Goal: Obtain resource: Obtain resource

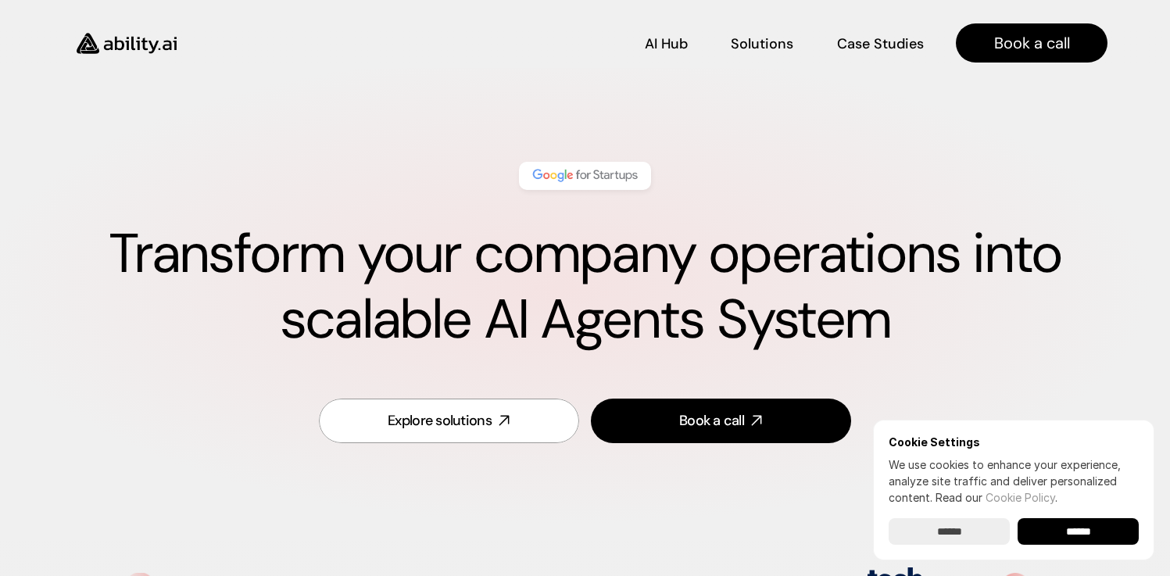
click at [767, 244] on h1 "Transform your company operations into scalable AI Agents System" at bounding box center [584, 286] width 1045 height 131
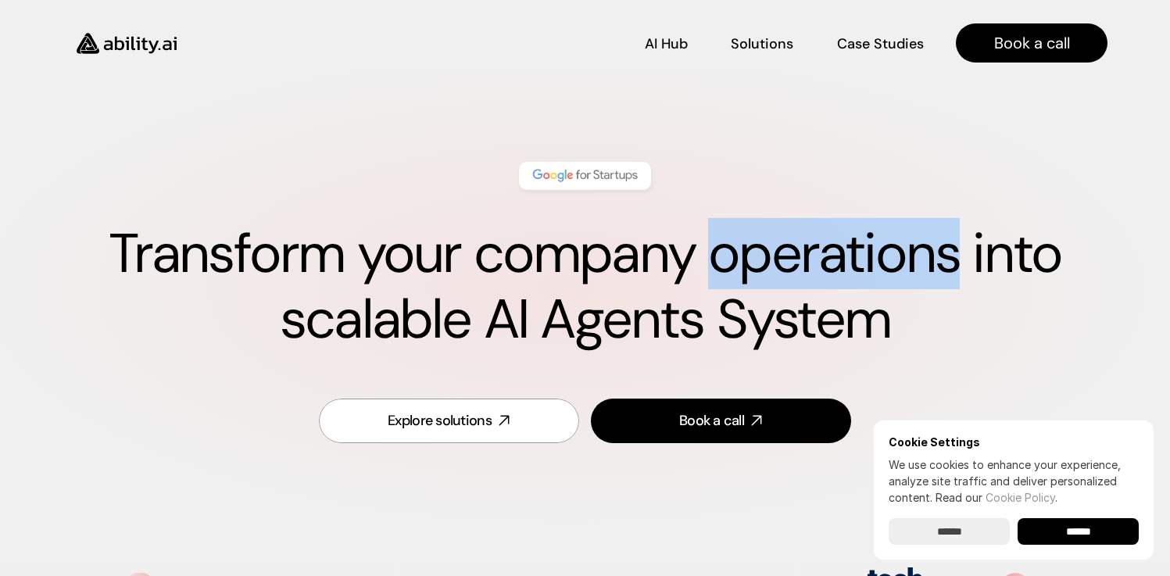
click at [767, 244] on h1 "Transform your company operations into scalable AI Agents System" at bounding box center [584, 286] width 1045 height 131
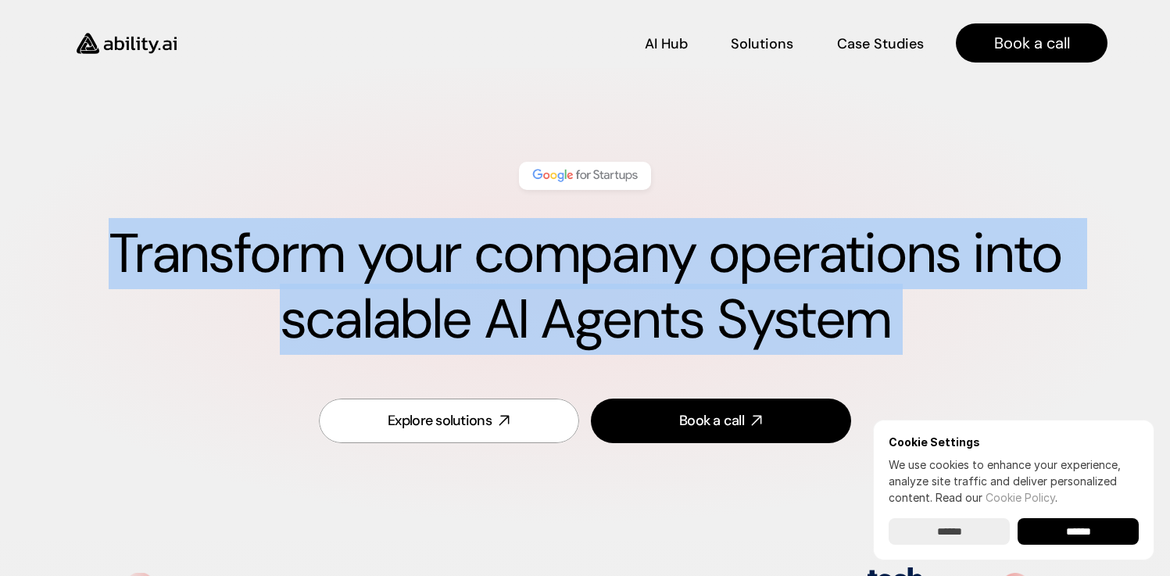
click at [767, 244] on h1 "Transform your company operations into scalable AI Agents System" at bounding box center [584, 286] width 1045 height 131
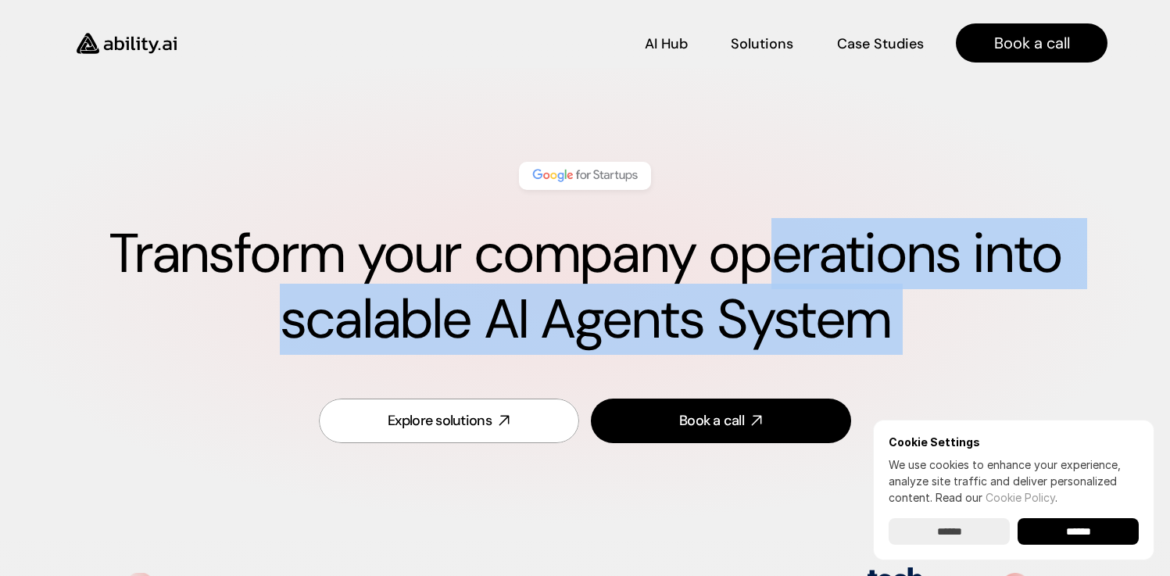
drag, startPoint x: 762, startPoint y: 245, endPoint x: 755, endPoint y: 240, distance: 8.9
click at [761, 245] on h1 "Transform your company operations into scalable AI Agents System" at bounding box center [584, 286] width 1045 height 131
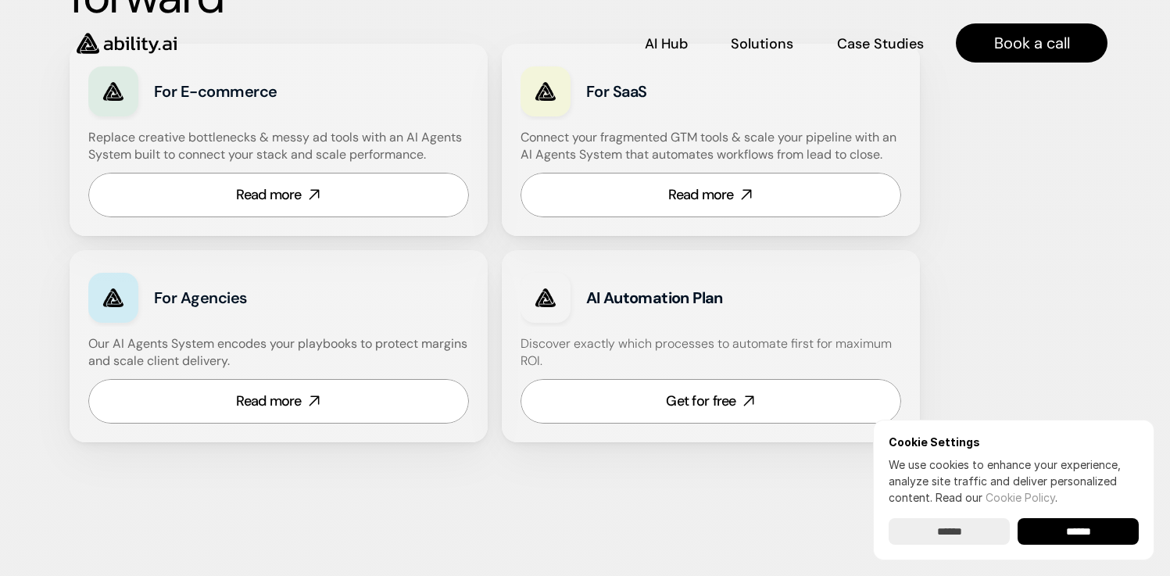
click at [254, 100] on h3 "For E-commerce" at bounding box center [260, 91] width 213 height 22
click at [254, 99] on h3 "For E-commerce" at bounding box center [260, 91] width 213 height 22
click at [303, 105] on div "For E-commerce" at bounding box center [278, 91] width 380 height 58
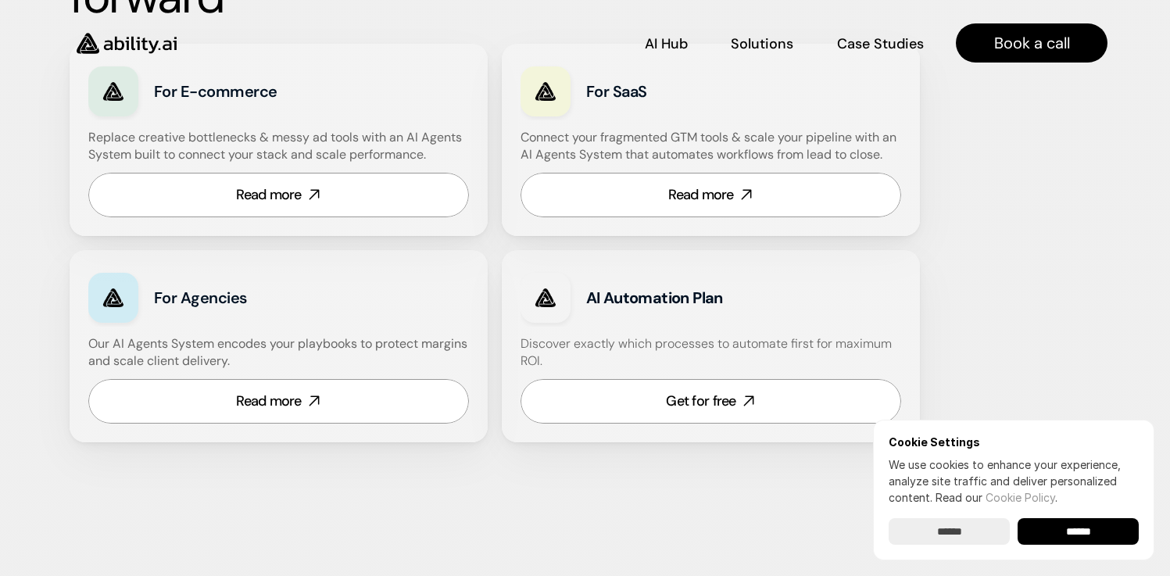
click at [629, 95] on h3 "For SaaS" at bounding box center [692, 91] width 213 height 22
click at [683, 103] on div "For SaaS" at bounding box center [710, 91] width 380 height 58
click at [222, 301] on h3 "For Agencies" at bounding box center [260, 298] width 213 height 22
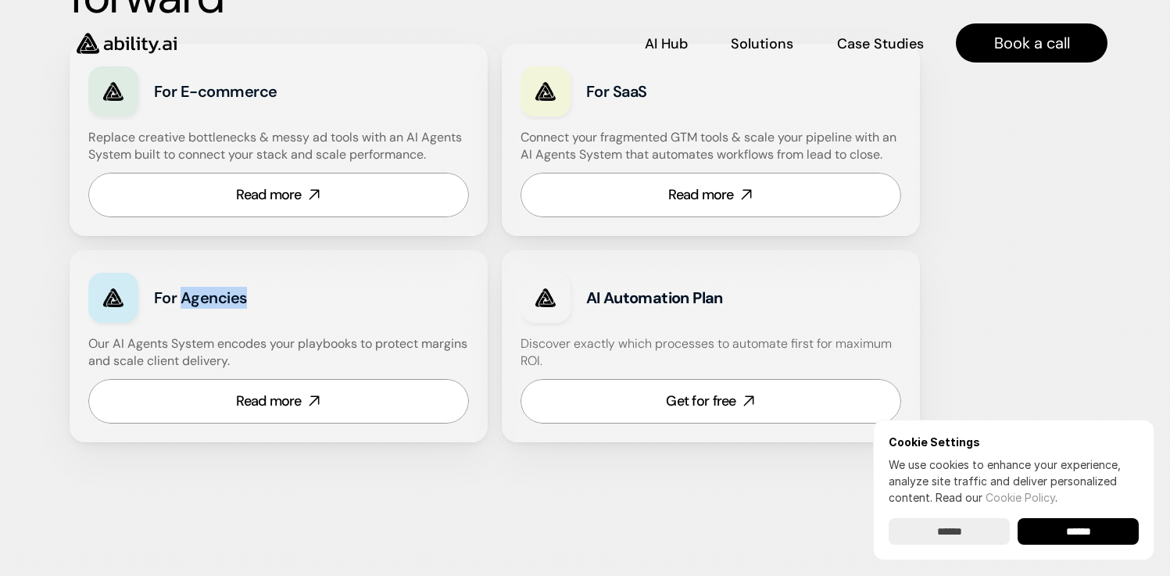
click at [222, 301] on h3 "For Agencies" at bounding box center [260, 298] width 213 height 22
click at [309, 296] on h3 "For Agencies" at bounding box center [260, 298] width 213 height 22
click at [645, 295] on strong "AI Automation Plan" at bounding box center [654, 297] width 137 height 20
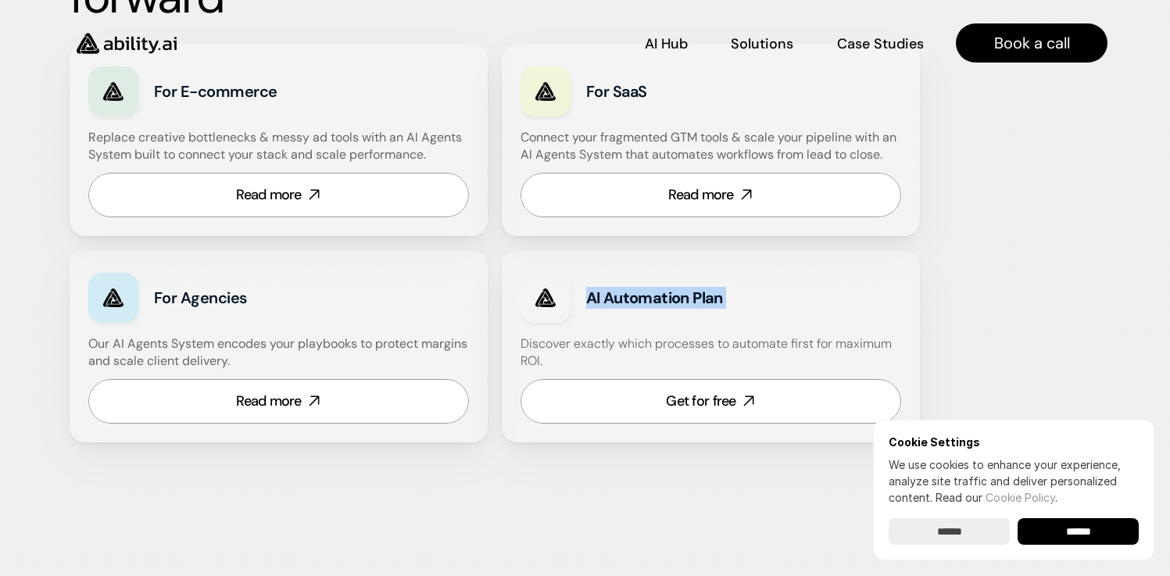
click at [645, 295] on strong "AI Automation Plan" at bounding box center [654, 297] width 137 height 20
click at [782, 297] on h3 "AI Automation Plan" at bounding box center [725, 298] width 279 height 22
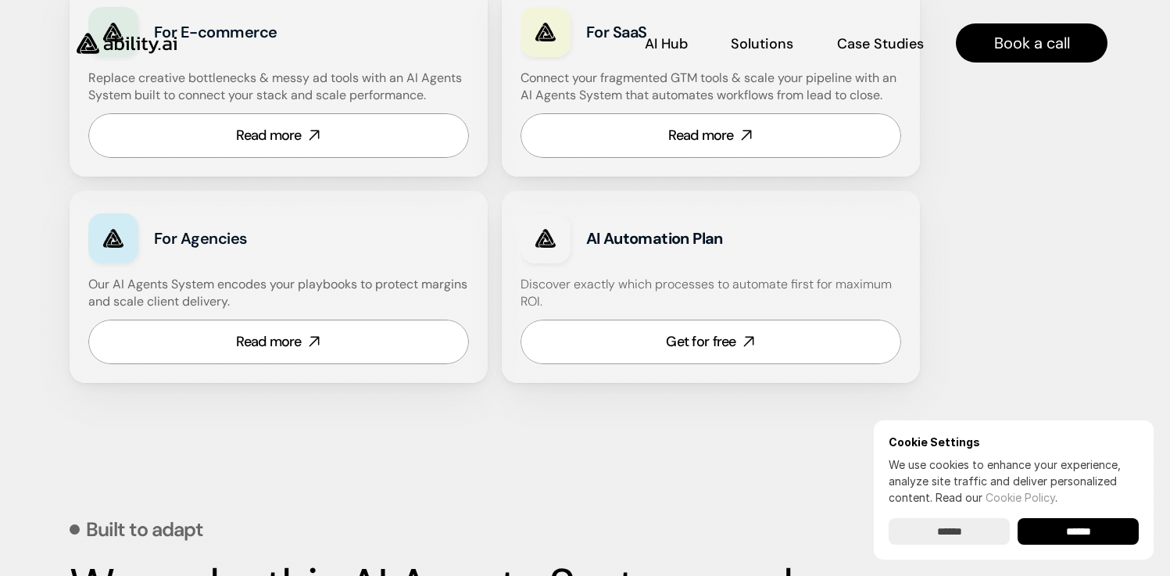
scroll to position [1084, 0]
click at [735, 329] on link "Get for free" at bounding box center [710, 342] width 380 height 45
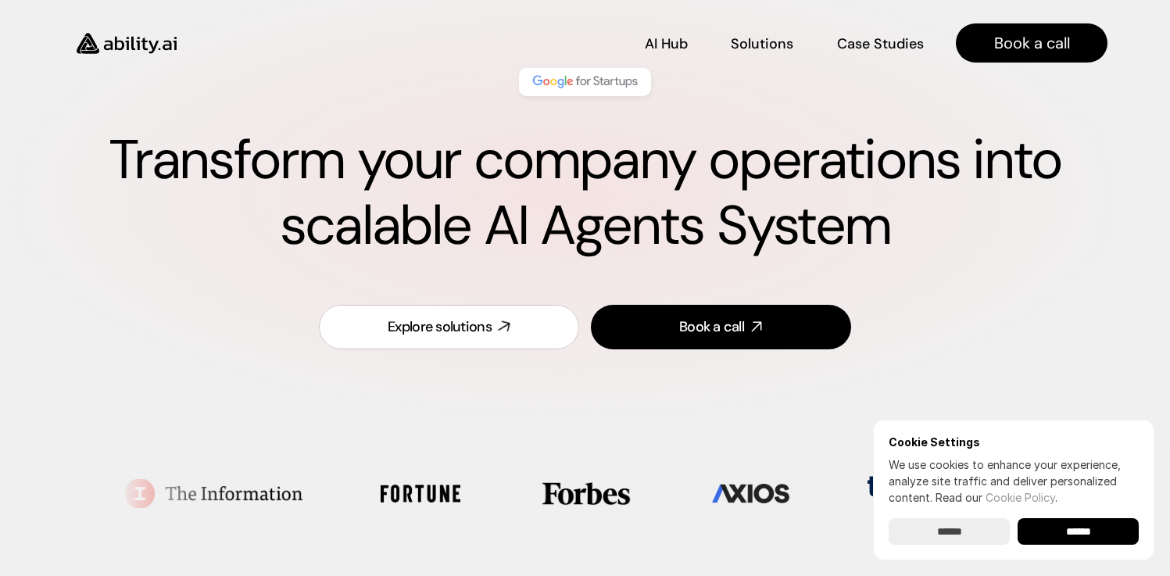
click at [467, 337] on div "Explore solutions" at bounding box center [439, 327] width 104 height 20
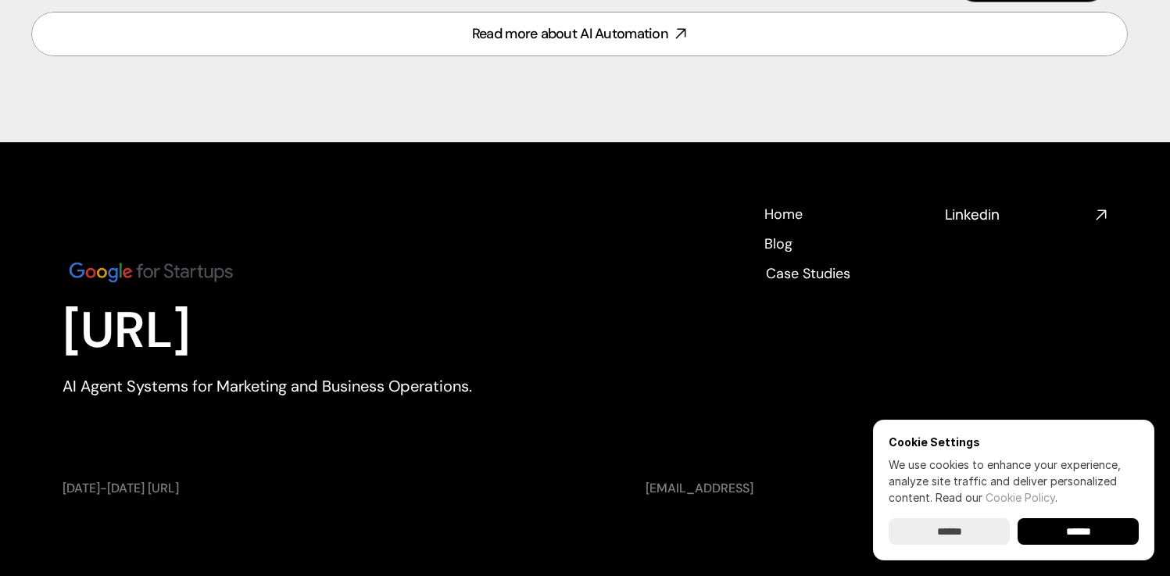
scroll to position [6991, 0]
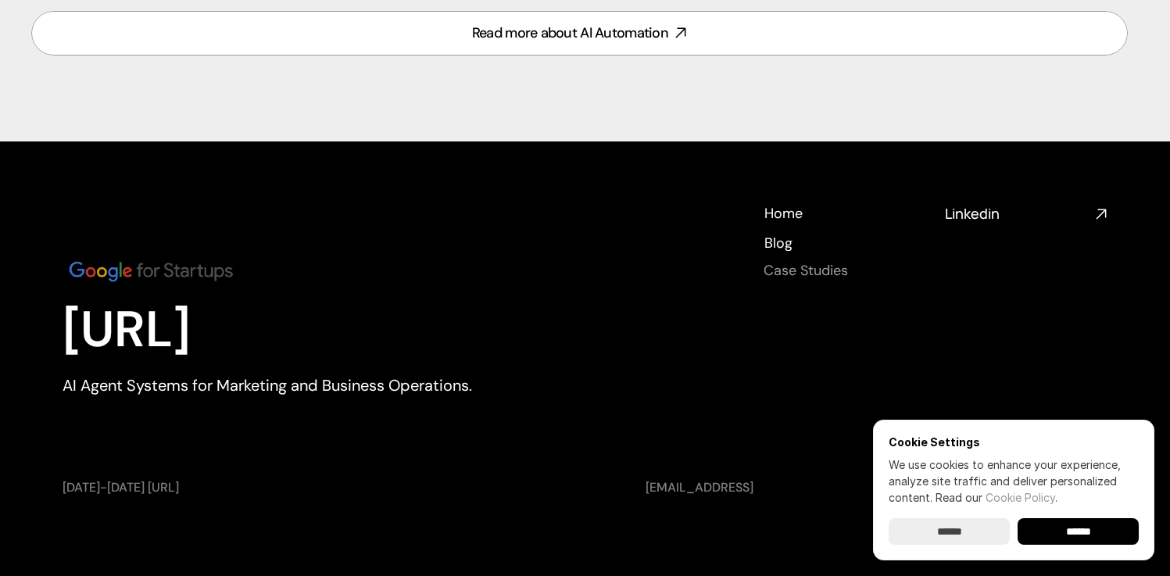
click at [785, 270] on h4 "Case Studies" at bounding box center [805, 271] width 84 height 20
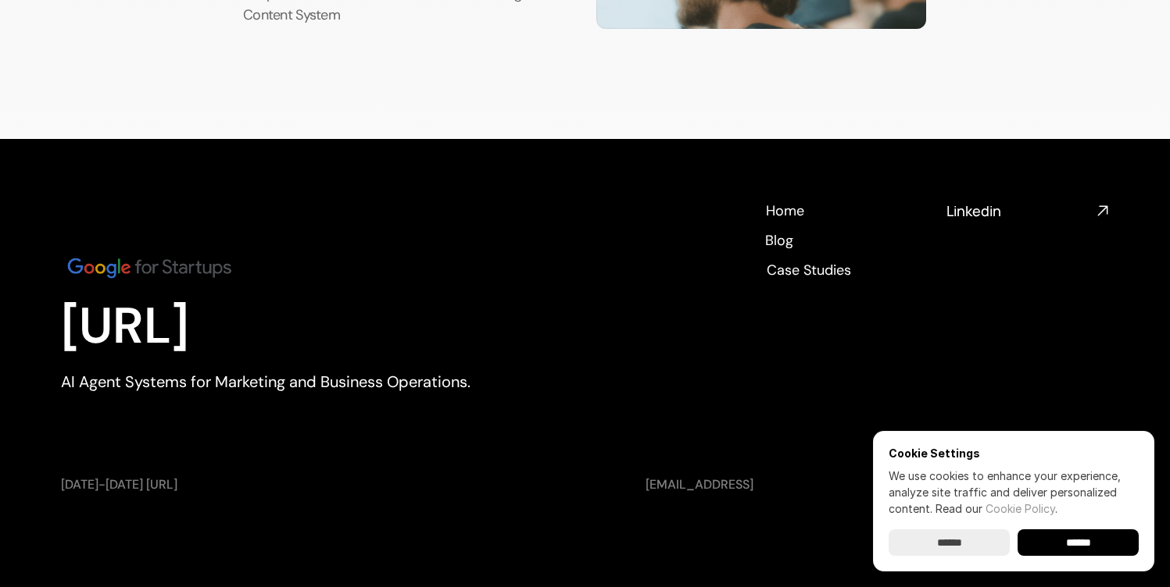
scroll to position [728, 0]
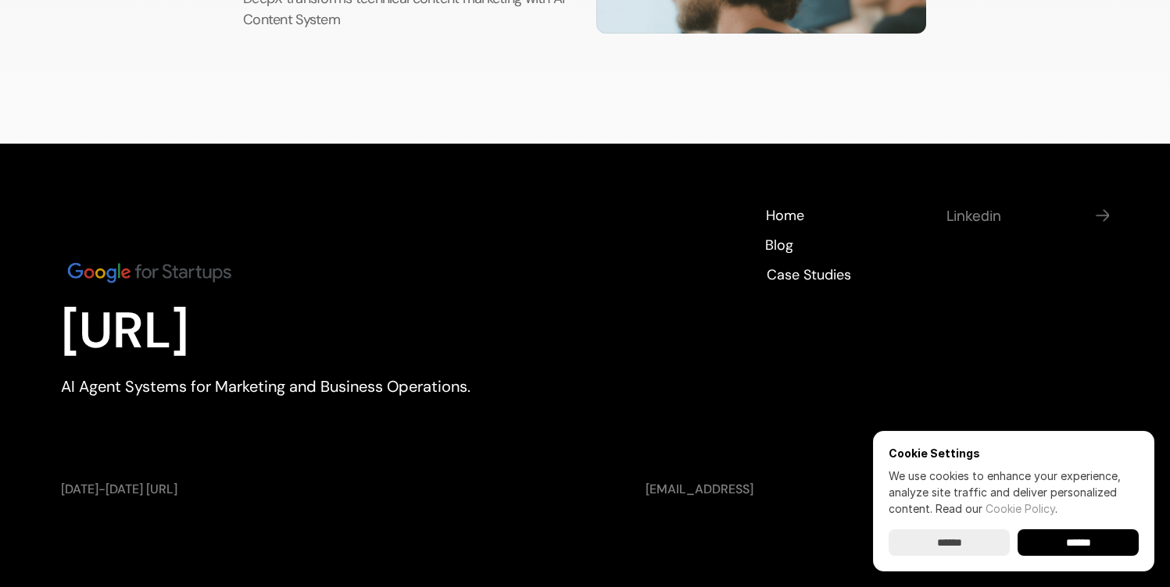
click at [979, 218] on h4 "Linkedin" at bounding box center [1018, 216] width 144 height 20
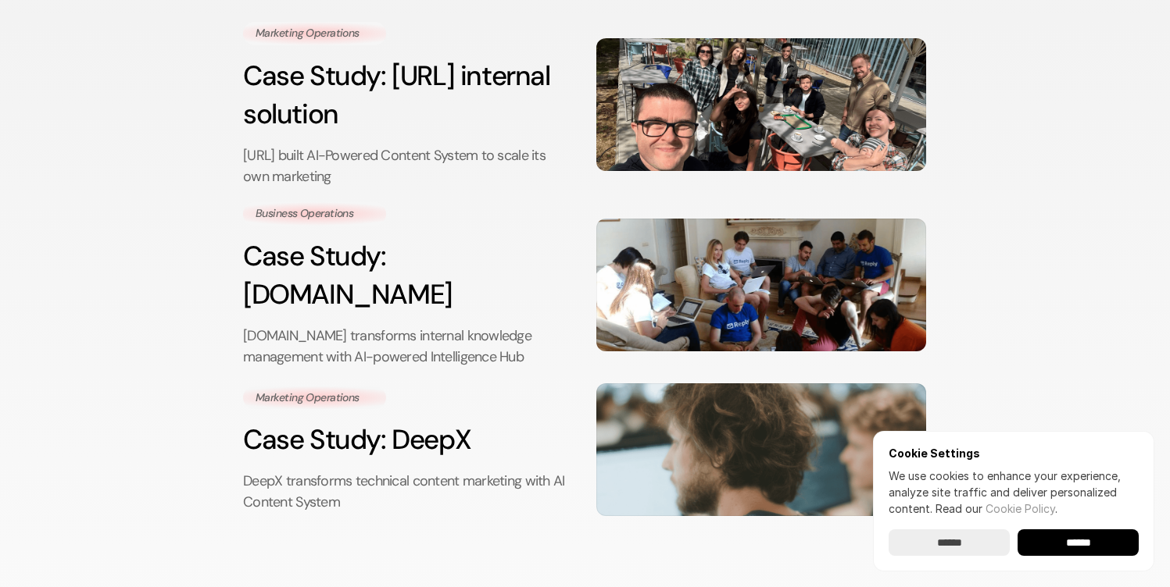
scroll to position [0, 0]
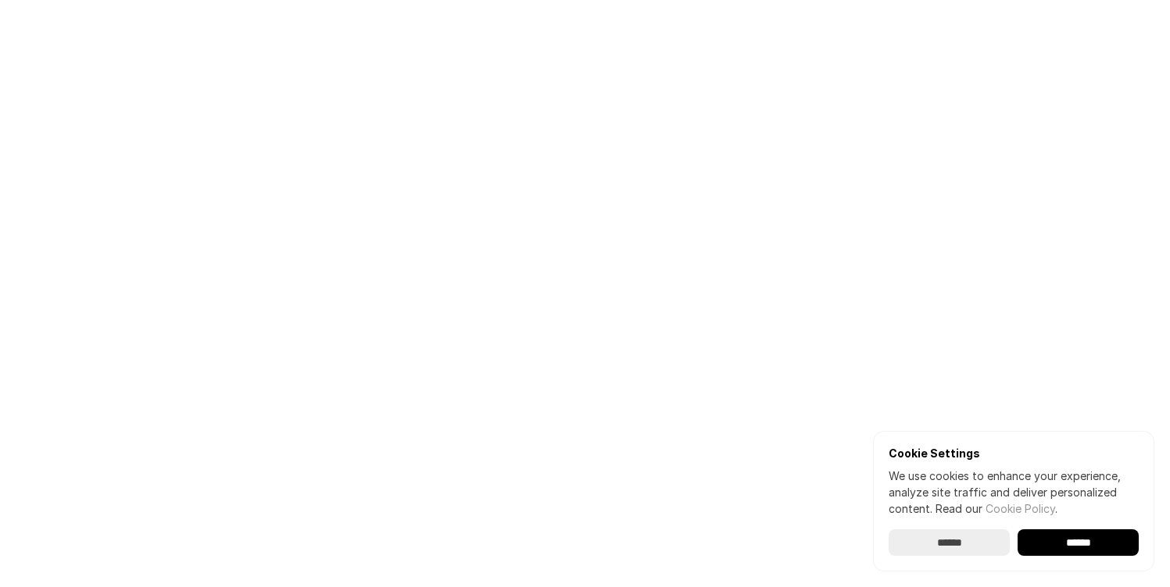
scroll to position [55, 0]
